Goal: Navigation & Orientation: Find specific page/section

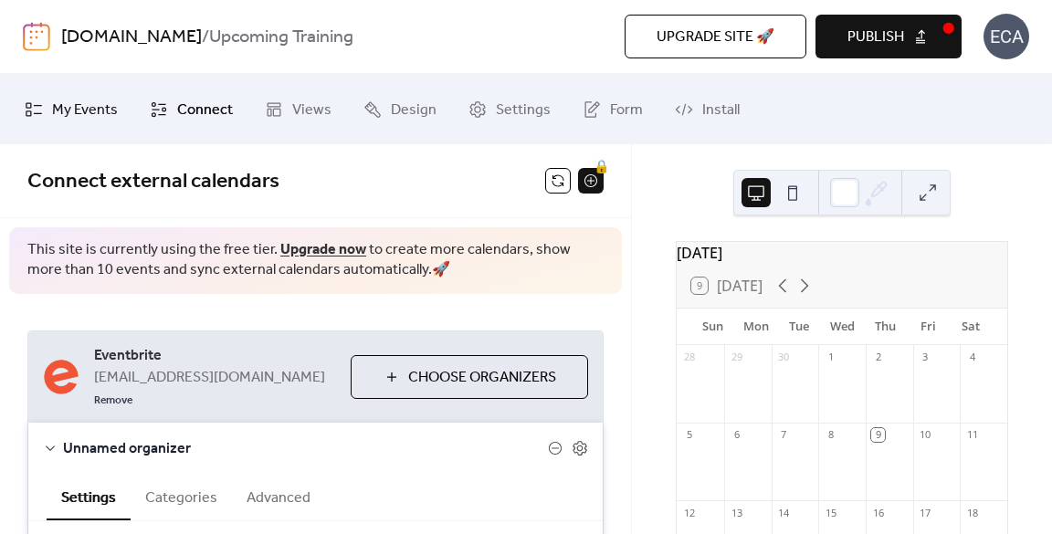
click at [93, 105] on span "My Events" at bounding box center [85, 110] width 66 height 28
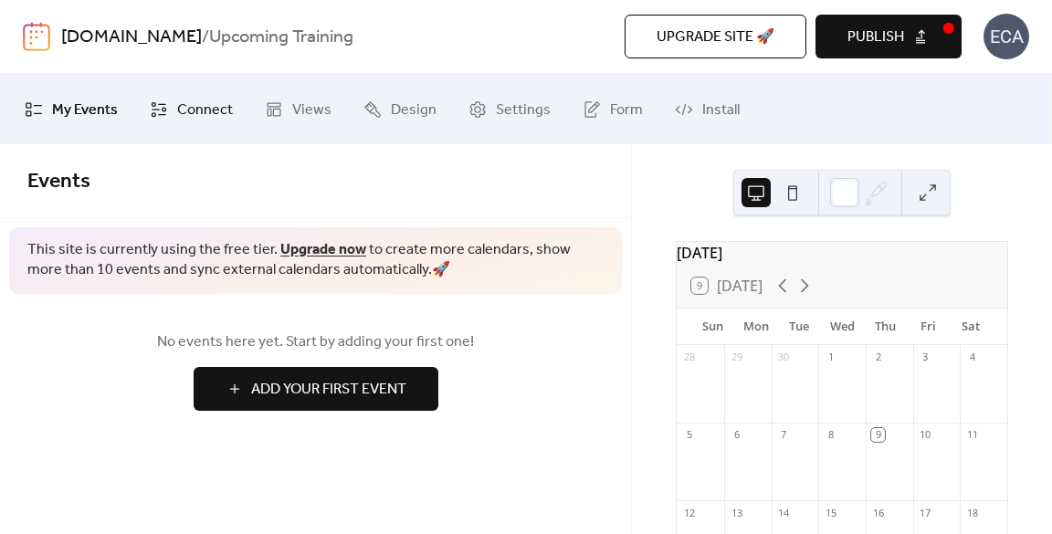
click at [206, 112] on span "Connect" at bounding box center [205, 110] width 56 height 28
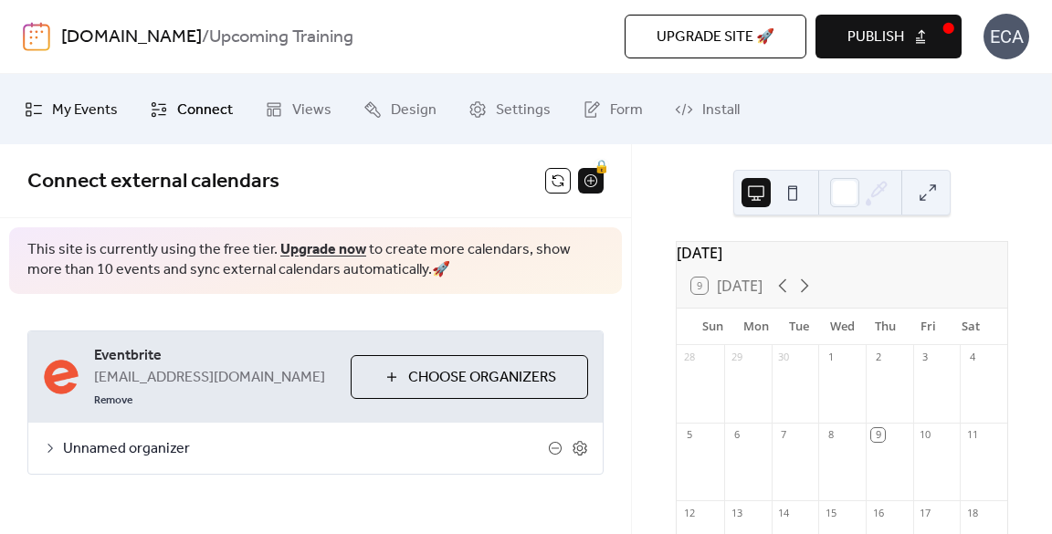
click at [103, 109] on span "My Events" at bounding box center [85, 110] width 66 height 28
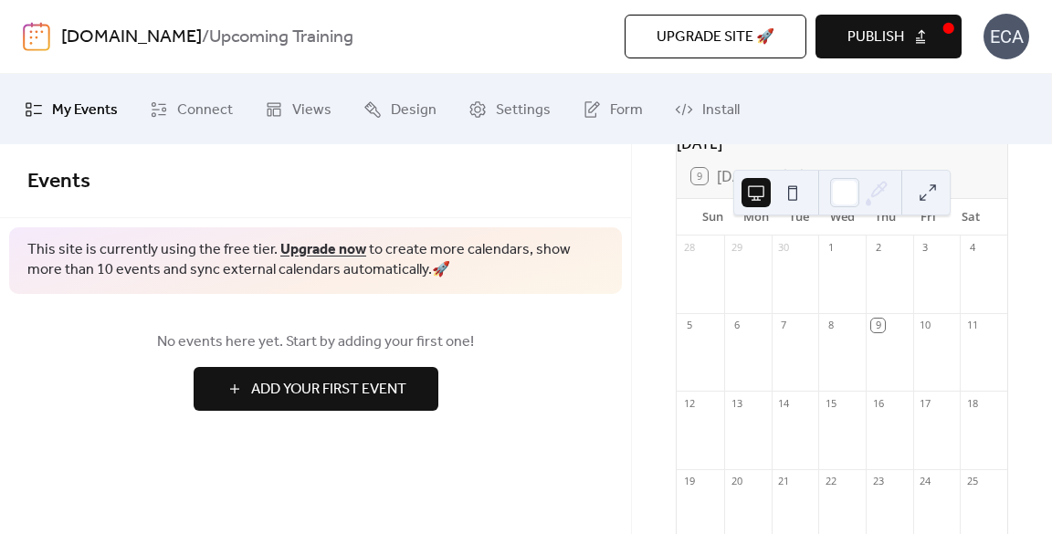
scroll to position [115, 0]
click at [1041, 344] on div "[DATE] 9 [DATE] Sun Mon Tue Wed Thu Fri Sat 28 29 30 1 2 3 4 5 6 7 8 9 10 11 12…" at bounding box center [842, 339] width 420 height 390
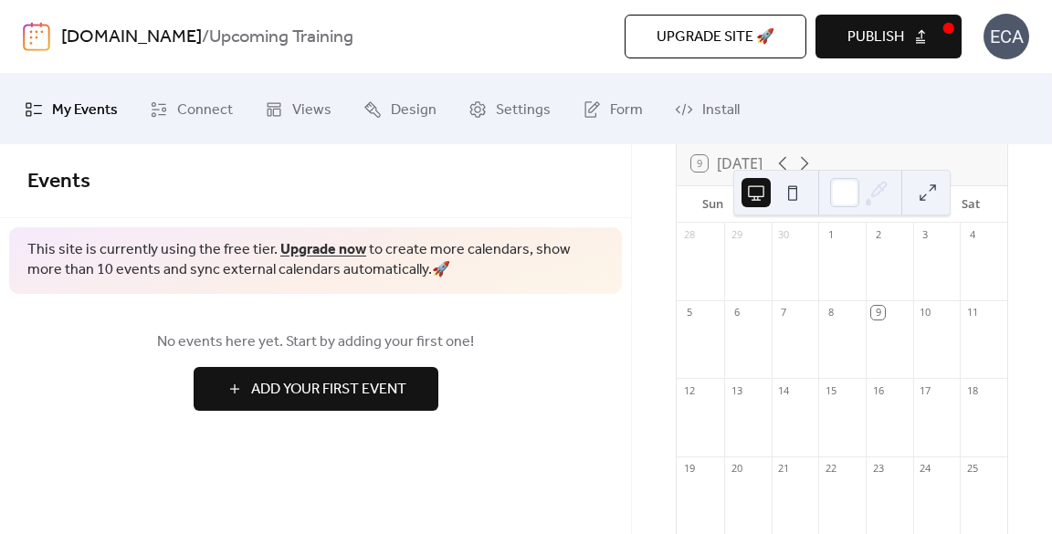
scroll to position [113, 0]
